Goal: Transaction & Acquisition: Purchase product/service

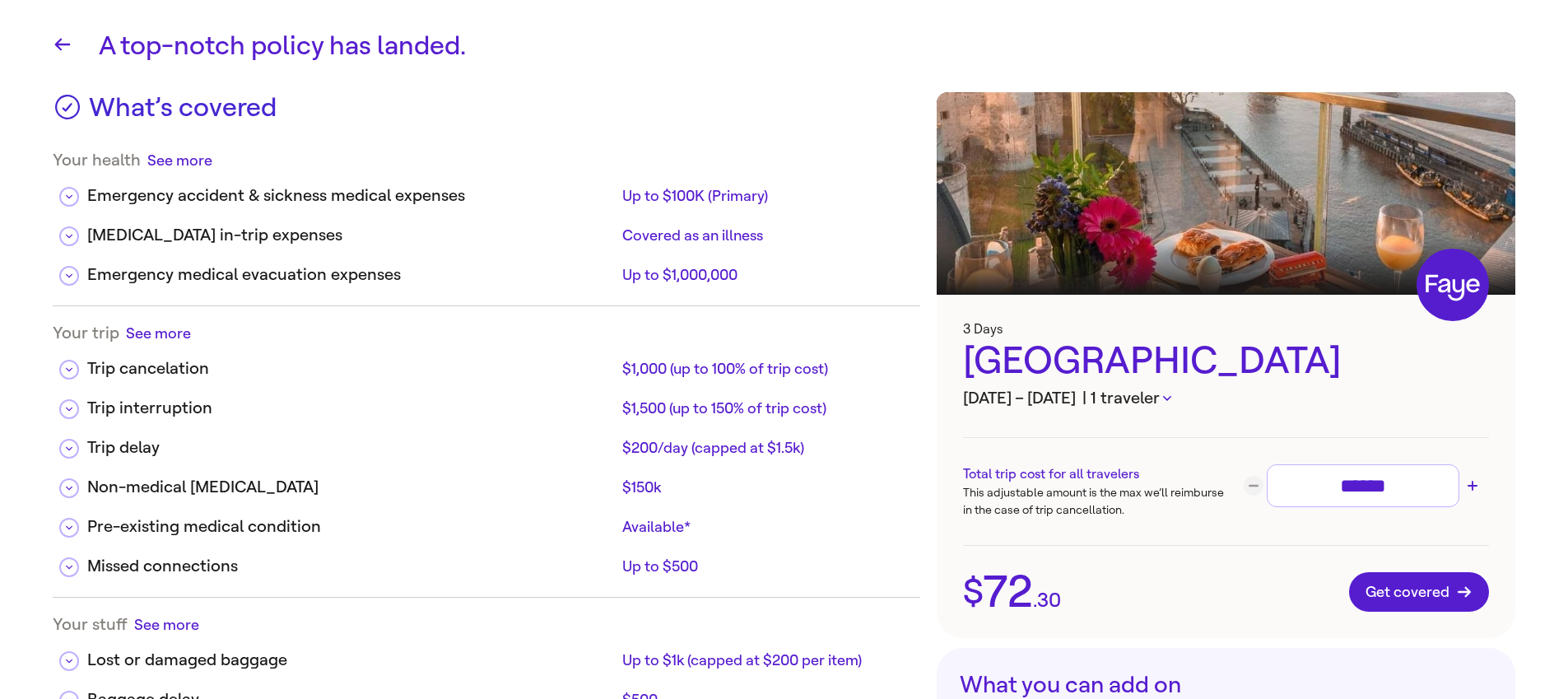
click at [923, 269] on div "What’s covered Your health See more Emergency accident & sickness medical expen…" at bounding box center [784, 615] width 1463 height 1046
